Goal: Information Seeking & Learning: Learn about a topic

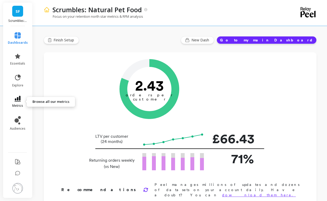
click at [16, 104] on span "metrics" at bounding box center [17, 105] width 11 height 4
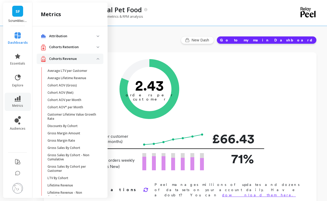
click at [74, 58] on p "Cohorts Revenue" at bounding box center [73, 58] width 48 height 5
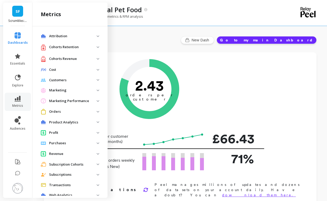
click at [63, 131] on p "Profit" at bounding box center [73, 132] width 48 height 5
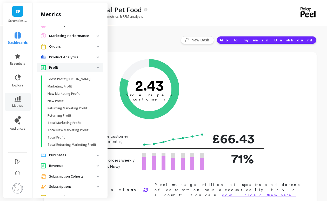
scroll to position [76, 0]
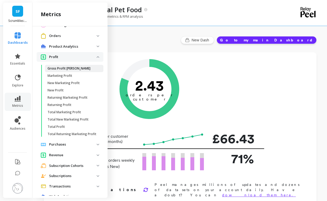
click at [75, 65] on link "Gross Profit [PERSON_NAME]" at bounding box center [74, 68] width 58 height 7
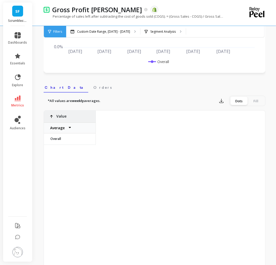
scroll to position [0, 435]
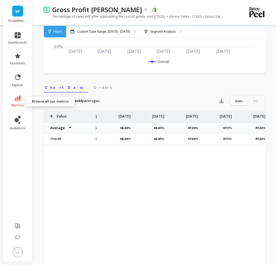
click at [18, 99] on icon at bounding box center [18, 99] width 6 height 6
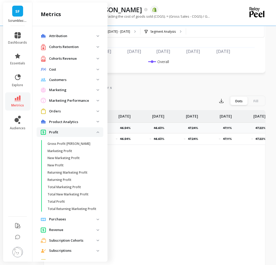
scroll to position [22, 0]
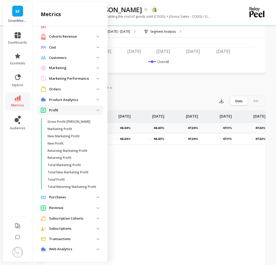
click at [65, 106] on span "Profit" at bounding box center [70, 110] width 67 height 10
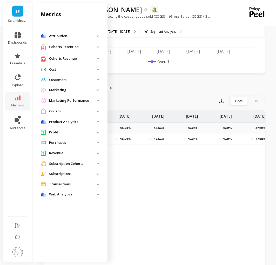
scroll to position [0, 0]
click at [56, 112] on p "Orders" at bounding box center [73, 111] width 48 height 5
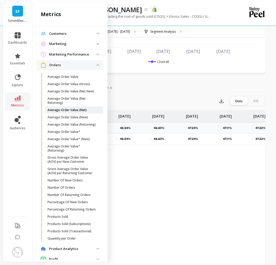
scroll to position [119, 0]
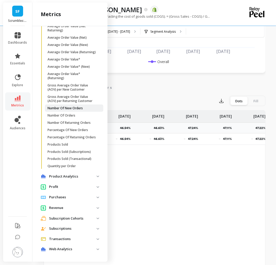
click at [66, 107] on p "Number Of New Orders" at bounding box center [65, 108] width 35 height 4
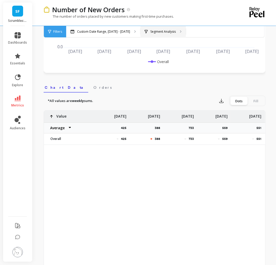
click at [163, 31] on p "Segment Analysis" at bounding box center [162, 32] width 25 height 4
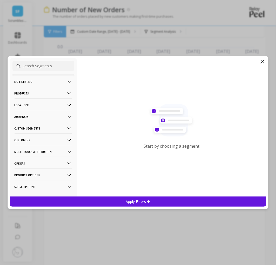
click at [39, 141] on p "Customers" at bounding box center [44, 140] width 58 height 13
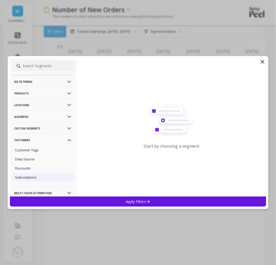
click at [42, 181] on div "Subscriptions" at bounding box center [43, 177] width 62 height 8
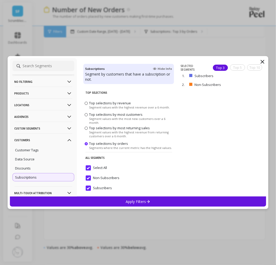
click at [109, 200] on div "Apply Filters" at bounding box center [138, 202] width 257 height 10
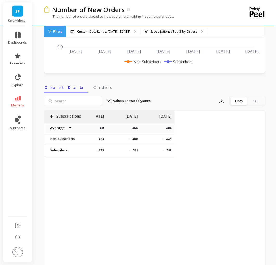
scroll to position [0, 708]
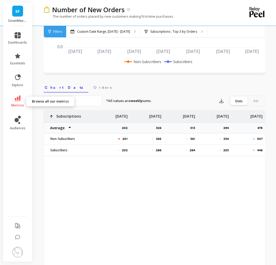
click at [16, 96] on icon at bounding box center [18, 99] width 6 height 6
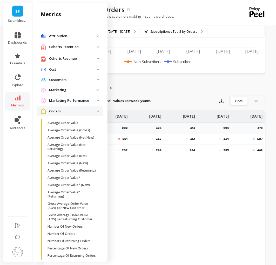
scroll to position [119, 0]
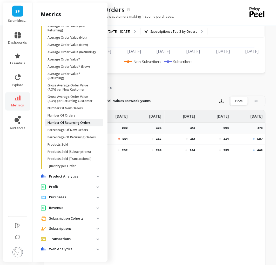
click at [74, 122] on p "Number Of Returning Orders" at bounding box center [69, 123] width 43 height 4
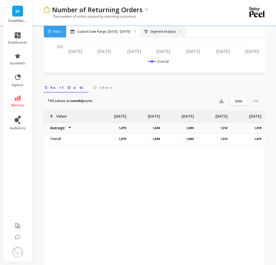
click at [158, 32] on p "Segment Analysis" at bounding box center [162, 32] width 25 height 4
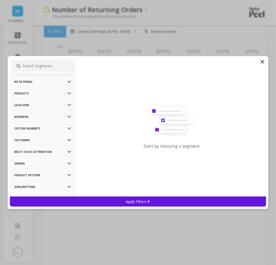
click at [35, 140] on p "Customers" at bounding box center [44, 140] width 58 height 13
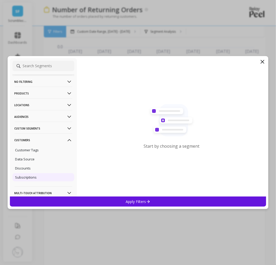
click at [37, 176] on div "Subscriptions" at bounding box center [43, 177] width 62 height 8
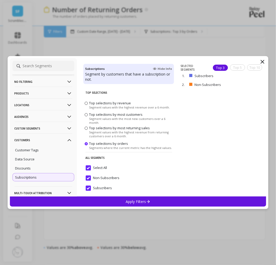
click at [111, 200] on div "Apply Filters" at bounding box center [138, 202] width 257 height 10
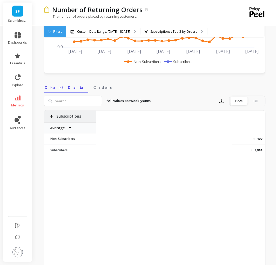
scroll to position [0, 708]
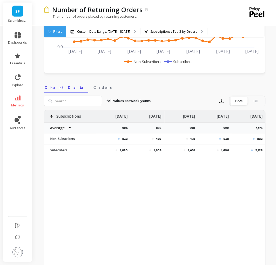
click at [18, 105] on span "metrics" at bounding box center [17, 105] width 13 height 4
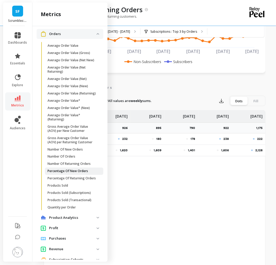
scroll to position [18, 0]
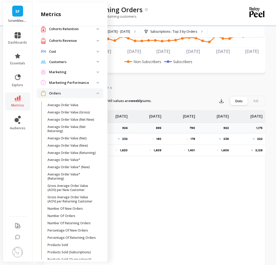
click at [70, 92] on p "Orders" at bounding box center [73, 93] width 48 height 5
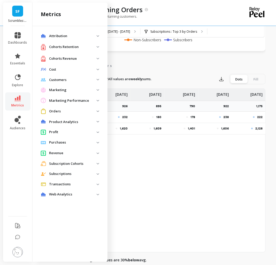
scroll to position [146, 0]
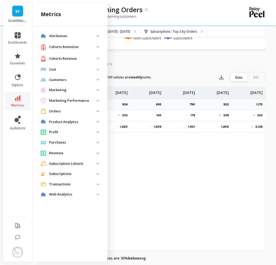
click at [65, 158] on span "Revenue" at bounding box center [70, 154] width 67 height 10
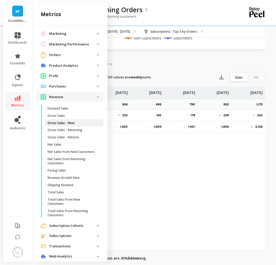
scroll to position [59, 0]
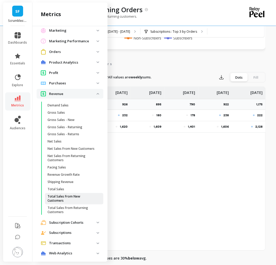
click at [70, 197] on p "Total Sales From New Customers" at bounding box center [73, 199] width 50 height 8
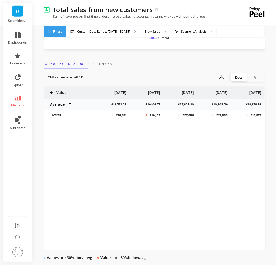
scroll to position [152, 0]
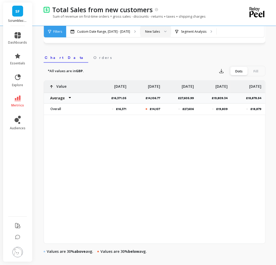
click at [153, 33] on div "New Sales" at bounding box center [152, 31] width 15 height 5
click at [186, 33] on p "Segment Analysis" at bounding box center [193, 32] width 25 height 4
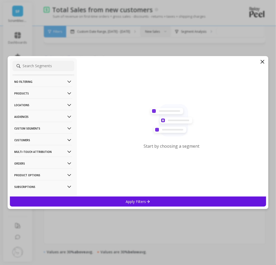
click at [45, 137] on p "Customers" at bounding box center [44, 140] width 58 height 13
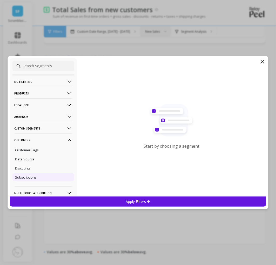
click at [43, 178] on div "Subscriptions" at bounding box center [43, 177] width 62 height 8
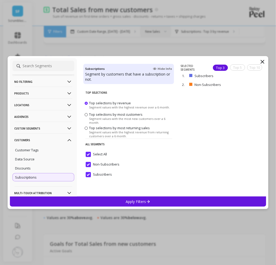
click at [98, 198] on div "Apply Filters" at bounding box center [138, 202] width 257 height 10
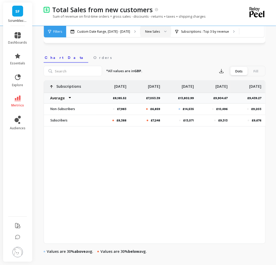
scroll to position [0, 708]
click at [161, 30] on div at bounding box center [164, 31] width 6 height 11
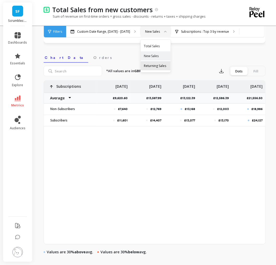
click at [155, 65] on div "Returning Sales" at bounding box center [156, 65] width 24 height 5
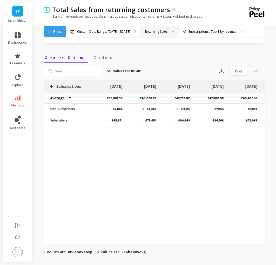
scroll to position [0, 708]
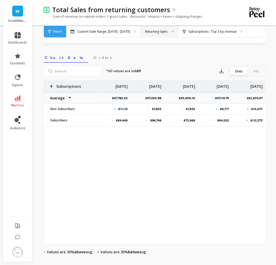
click at [162, 30] on div "Returning Sales" at bounding box center [156, 31] width 22 height 5
click at [158, 56] on div "New Sales" at bounding box center [159, 56] width 31 height 5
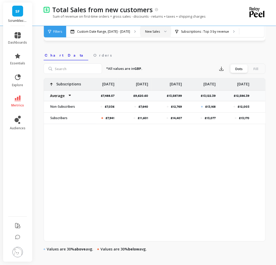
scroll to position [0, 708]
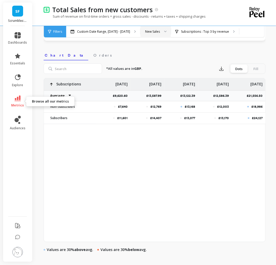
click at [18, 102] on link "metrics" at bounding box center [17, 102] width 19 height 12
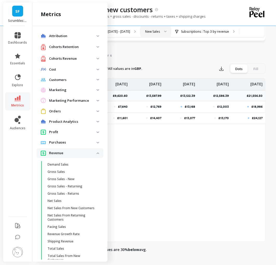
scroll to position [59, 0]
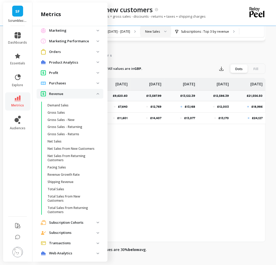
click at [76, 93] on p "Revenue" at bounding box center [73, 93] width 48 height 5
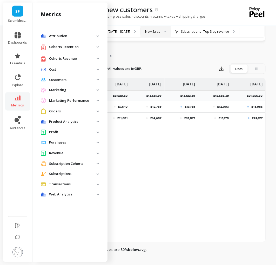
click at [76, 177] on span "Subscriptions" at bounding box center [70, 174] width 67 height 9
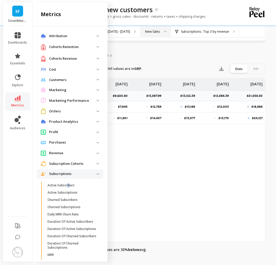
drag, startPoint x: 71, startPoint y: 185, endPoint x: 67, endPoint y: 186, distance: 3.8
click at [67, 186] on p "Active Subscribers" at bounding box center [61, 186] width 27 height 4
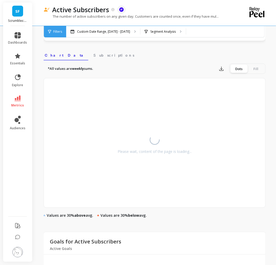
click at [64, 186] on div "Please wait, content of the page is loading..." at bounding box center [155, 143] width 222 height 130
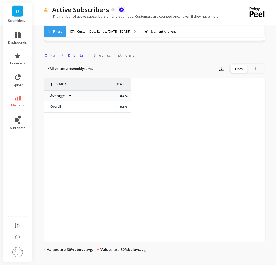
scroll to position [0, 708]
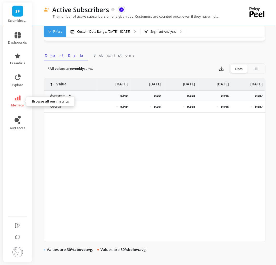
click at [18, 102] on link "metrics" at bounding box center [17, 102] width 19 height 12
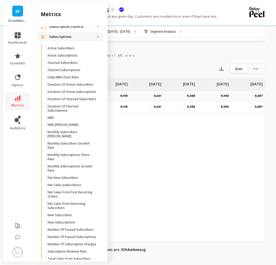
scroll to position [137, 0]
click at [69, 200] on p "New Subscribers" at bounding box center [60, 216] width 25 height 4
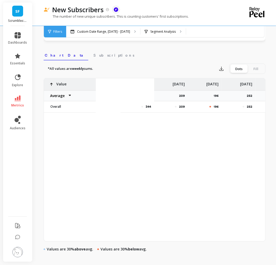
scroll to position [0, 708]
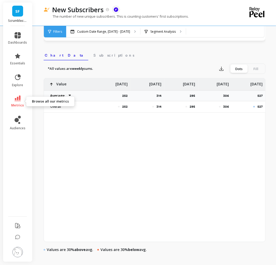
click at [20, 100] on icon at bounding box center [18, 99] width 6 height 6
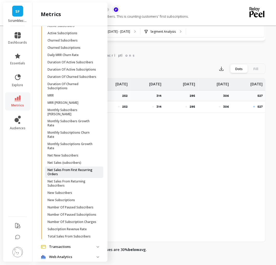
scroll to position [148, 0]
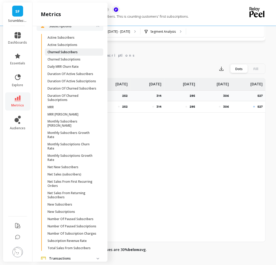
click at [74, 50] on p "Churned Subscribers" at bounding box center [63, 52] width 30 height 4
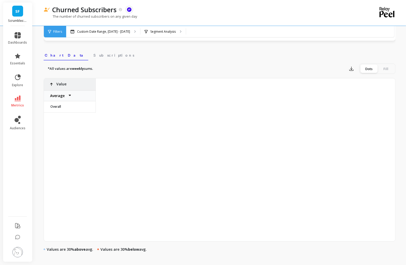
scroll to position [0, 578]
